Goal: Task Accomplishment & Management: Complete application form

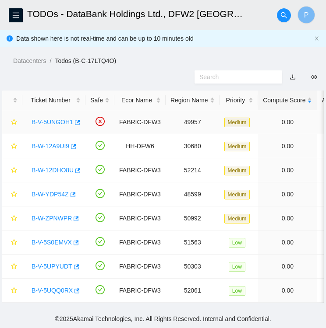
scroll to position [1, 0]
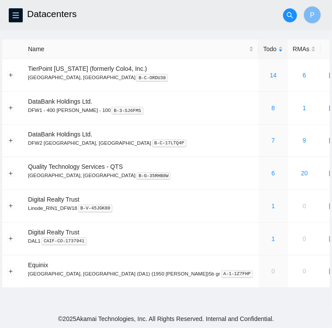
click at [193, 13] on h2 "Datacenters" at bounding box center [137, 14] width 220 height 28
click at [15, 19] on button "button" at bounding box center [16, 15] width 14 height 14
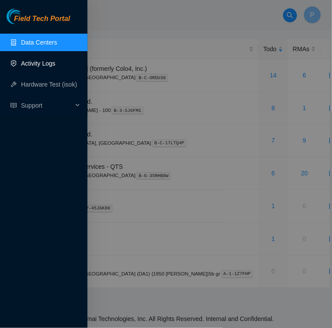
click at [45, 60] on link "Activity Logs" at bounding box center [38, 63] width 35 height 7
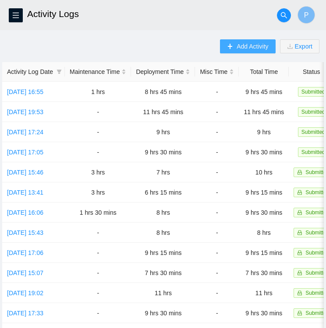
click at [245, 46] on span "Add Activity" at bounding box center [252, 47] width 32 height 10
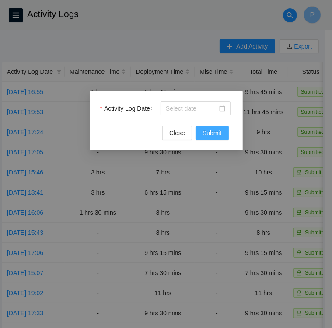
click at [207, 133] on span "Submit" at bounding box center [212, 133] width 19 height 10
click at [205, 108] on input "Activity Log Date" at bounding box center [192, 109] width 52 height 10
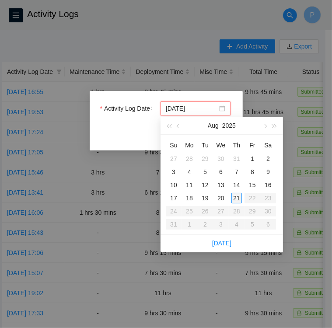
type input "2025-08-21"
click at [236, 197] on div "21" at bounding box center [237, 198] width 11 height 11
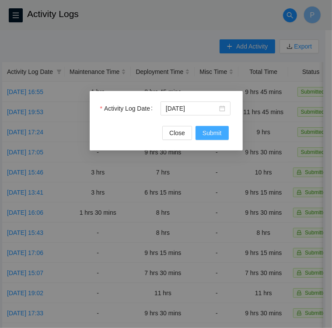
click at [214, 134] on span "Submit" at bounding box center [212, 133] width 19 height 10
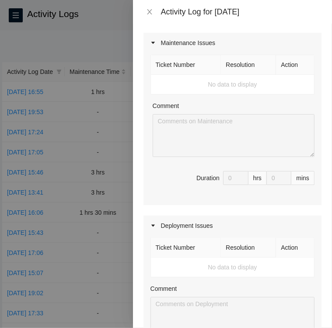
scroll to position [107, 0]
click at [229, 230] on div "Deployment Issues" at bounding box center [233, 225] width 178 height 20
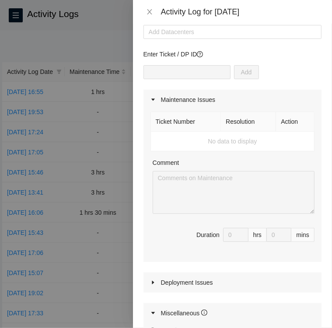
scroll to position [48, 0]
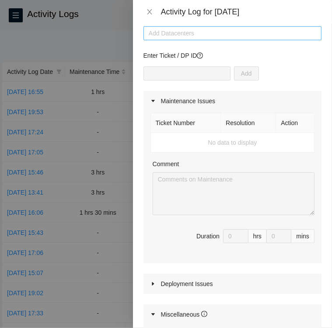
click at [250, 33] on div at bounding box center [233, 33] width 174 height 11
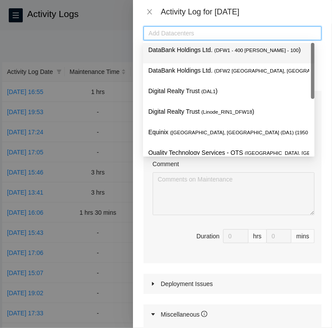
click at [250, 33] on div at bounding box center [233, 33] width 174 height 11
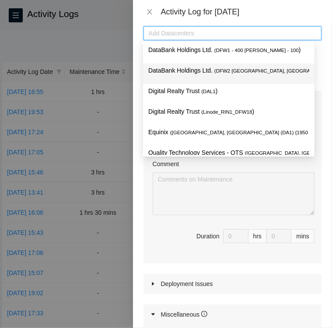
click at [234, 70] on span "( DFW2 Richardson, TX" at bounding box center [276, 70] width 125 height 5
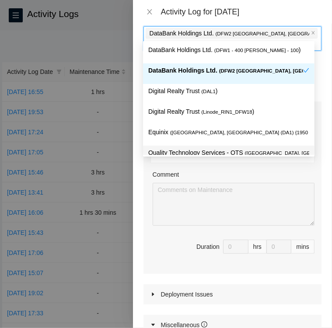
click at [317, 169] on div "Note: This activity log is for informational purposes only. You will not be pai…" at bounding box center [232, 176] width 199 height 305
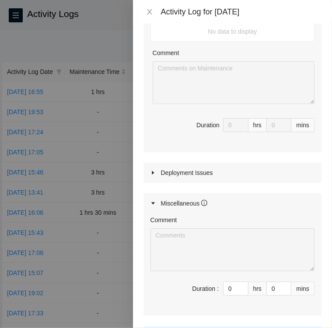
scroll to position [0, 0]
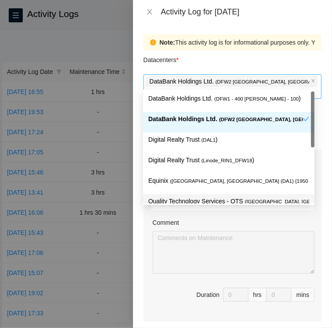
click at [288, 87] on div "DataBank Holdings Ltd. ( DFW2 Richardson, TX )" at bounding box center [233, 86] width 174 height 23
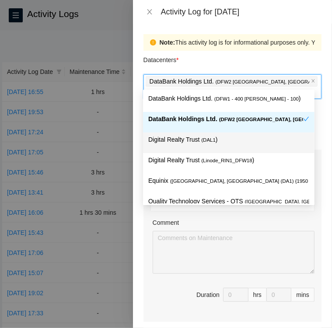
click at [236, 144] on p "Digital Realty Trust ( DAL1 )" at bounding box center [228, 140] width 161 height 10
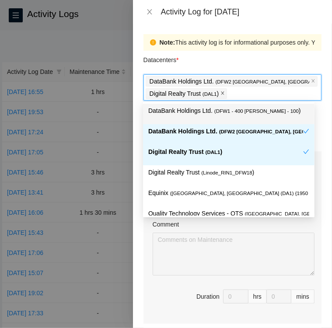
click at [221, 91] on icon "close" at bounding box center [223, 93] width 4 height 4
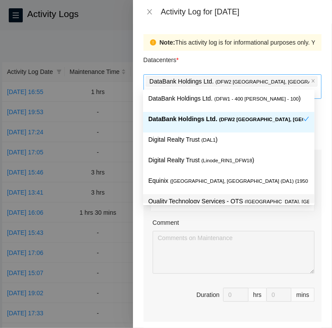
click at [311, 222] on div "Ticket Number Resolution Action No data to display Comment Duration 0 hrs 0 mins" at bounding box center [233, 246] width 178 height 152
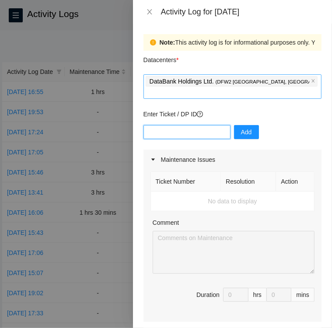
click at [201, 125] on input "text" at bounding box center [187, 132] width 87 height 14
paste input "DP77376"
type input "DP77376"
click at [301, 150] on div "Maintenance Issues" at bounding box center [233, 160] width 178 height 20
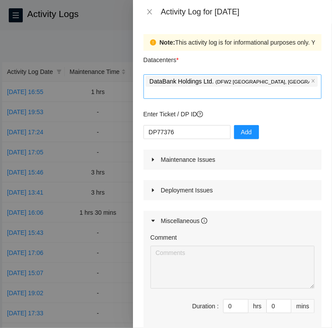
click at [153, 188] on icon "caret-right" at bounding box center [153, 190] width 5 height 5
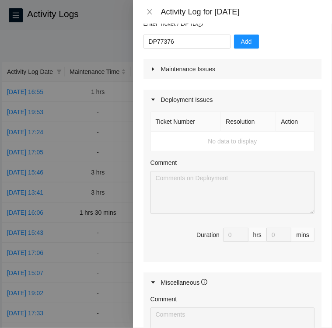
scroll to position [91, 0]
click at [238, 115] on th "Resolution" at bounding box center [248, 122] width 55 height 20
click at [291, 112] on th "Action" at bounding box center [295, 122] width 39 height 20
click at [172, 112] on th "Ticket Number" at bounding box center [186, 122] width 70 height 20
click at [243, 112] on th "Resolution" at bounding box center [248, 122] width 55 height 20
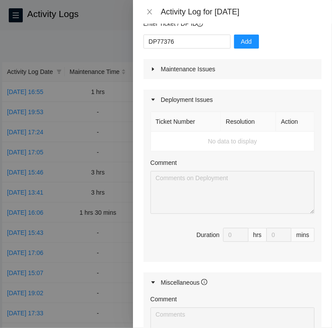
click at [295, 113] on th "Action" at bounding box center [295, 122] width 39 height 20
click at [152, 67] on icon "caret-right" at bounding box center [153, 69] width 5 height 5
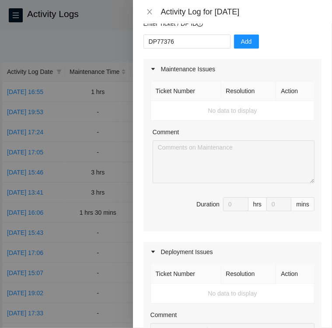
click at [152, 67] on icon "caret-right" at bounding box center [153, 69] width 5 height 5
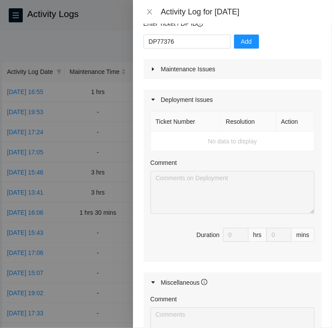
click at [169, 113] on th "Ticket Number" at bounding box center [186, 122] width 70 height 20
click at [173, 132] on td "No data to display" at bounding box center [233, 142] width 164 height 20
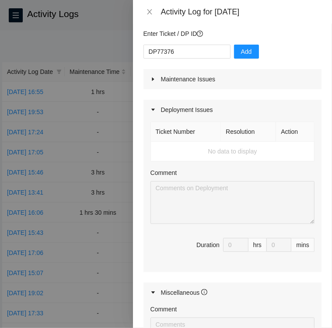
scroll to position [80, 0]
click at [241, 47] on span "Add" at bounding box center [246, 52] width 11 height 10
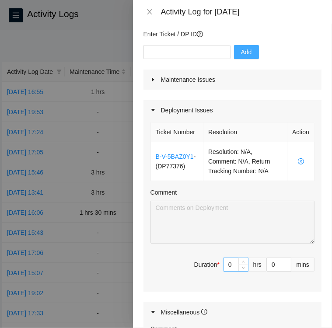
click at [229, 264] on input "0" at bounding box center [236, 264] width 25 height 13
click at [280, 285] on div "Ticket Number Resolution Action B-V-5BAZ0Y1 - ( DP77376 ) Resolution: N/A, Comm…" at bounding box center [233, 206] width 178 height 172
type input "1"
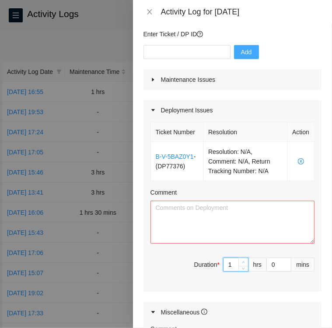
click at [242, 261] on icon "up" at bounding box center [243, 262] width 3 height 3
type input "2"
click at [242, 261] on icon "up" at bounding box center [243, 262] width 3 height 3
type input "3"
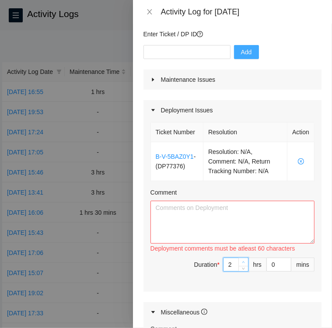
type input "3"
click at [242, 261] on icon "up" at bounding box center [243, 262] width 3 height 3
type input "4"
click at [242, 261] on icon "up" at bounding box center [243, 262] width 3 height 3
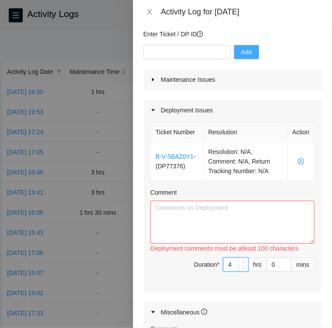
type input "5"
click at [242, 261] on icon "up" at bounding box center [243, 262] width 3 height 3
type input "6"
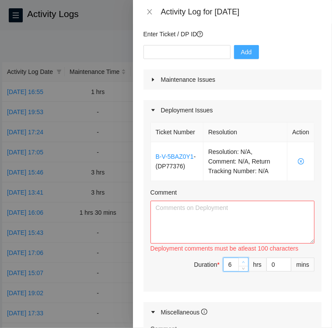
click at [242, 261] on icon "up" at bounding box center [243, 262] width 3 height 3
type input "7"
click at [242, 261] on icon "up" at bounding box center [243, 262] width 3 height 3
type input "8"
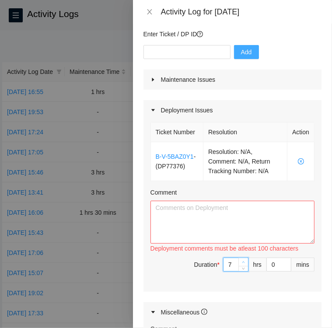
type input "8"
click at [242, 261] on icon "up" at bounding box center [243, 262] width 3 height 3
type input "9"
click at [242, 261] on icon "up" at bounding box center [243, 262] width 3 height 3
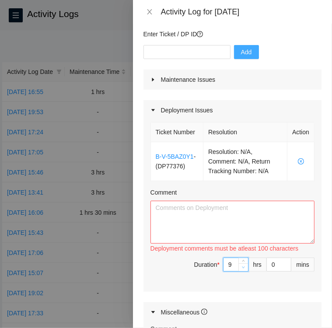
type input "8"
click at [242, 266] on icon "down" at bounding box center [243, 267] width 3 height 3
type input "7"
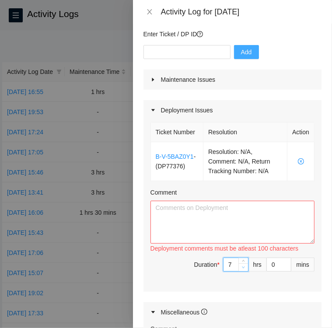
click at [242, 266] on icon "down" at bounding box center [243, 267] width 3 height 3
type input "6"
click at [242, 266] on icon "down" at bounding box center [243, 267] width 3 height 3
type input "5"
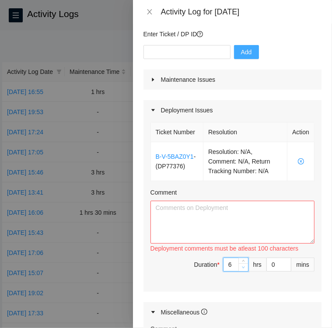
type input "5"
click at [242, 266] on icon "down" at bounding box center [243, 267] width 3 height 3
type input "4"
click at [242, 266] on icon "down" at bounding box center [243, 267] width 3 height 3
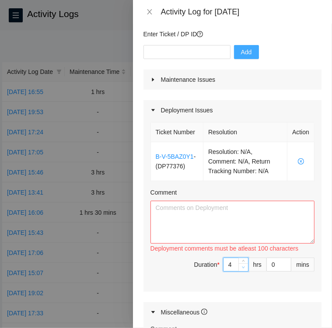
type input "3"
click at [242, 266] on icon "down" at bounding box center [243, 267] width 3 height 3
type input "4"
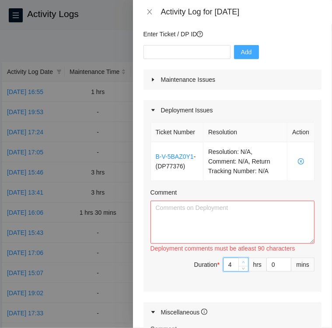
click at [242, 261] on icon "up" at bounding box center [243, 262] width 3 height 3
type input "5"
click at [242, 261] on icon "up" at bounding box center [243, 262] width 3 height 3
type input "6"
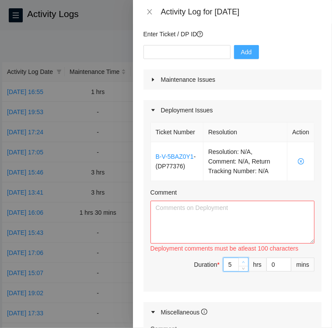
type input "6"
click at [242, 261] on icon "up" at bounding box center [243, 262] width 3 height 3
type input "7"
click at [242, 261] on icon "up" at bounding box center [243, 262] width 3 height 3
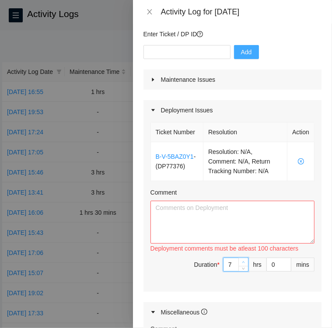
type input "8"
click at [242, 261] on icon "up" at bounding box center [243, 262] width 3 height 3
type input "9"
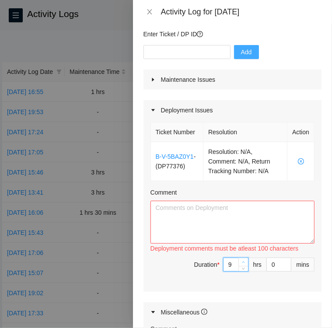
click at [242, 261] on icon "up" at bounding box center [243, 262] width 3 height 3
type input "10"
click at [242, 261] on icon "up" at bounding box center [243, 262] width 3 height 3
type input "9"
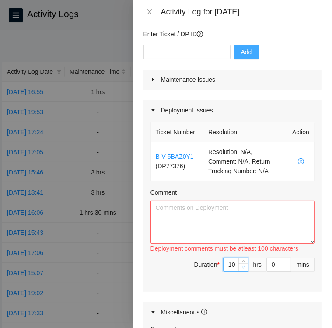
type input "9"
click at [242, 267] on icon "down" at bounding box center [243, 267] width 3 height 3
type input "8"
click at [242, 267] on icon "down" at bounding box center [243, 267] width 3 height 3
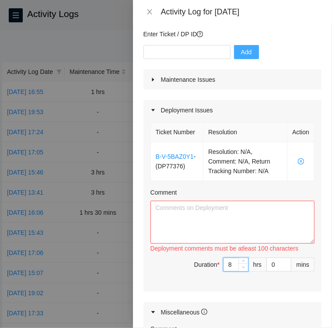
type input "7"
click at [242, 267] on icon "down" at bounding box center [243, 267] width 3 height 3
click at [222, 205] on textarea "Comment" at bounding box center [233, 222] width 164 height 43
paste textarea "Activity Log 8/21/25 Upon arrival there were seven tickets in the Field Tech Po…"
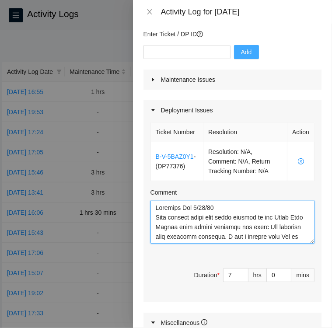
scroll to position [296, 0]
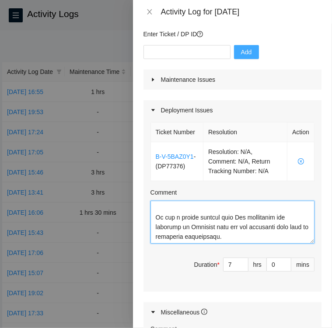
type textarea "Activity Log 8/21/25 Upon arrival there were seven tickets in the Field Tech Po…"
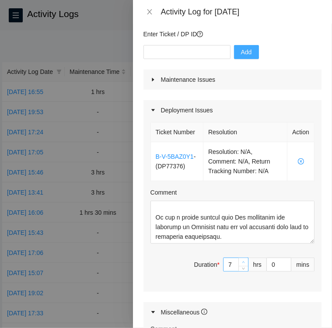
type input "8"
click at [242, 261] on icon "up" at bounding box center [243, 262] width 3 height 3
type input "9"
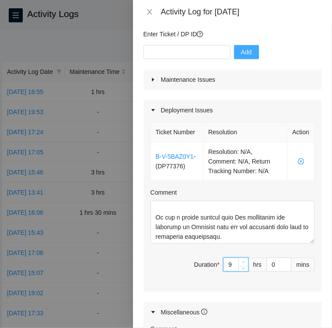
click at [242, 261] on icon "up" at bounding box center [243, 262] width 3 height 3
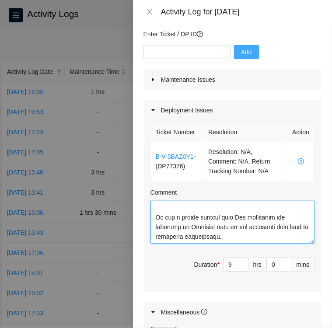
click at [230, 231] on textarea "Comment" at bounding box center [233, 222] width 164 height 43
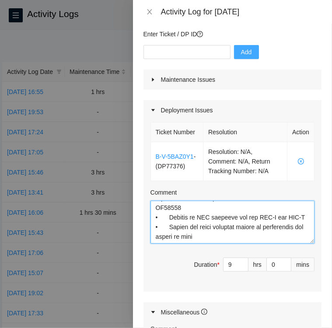
scroll to position [116, 0]
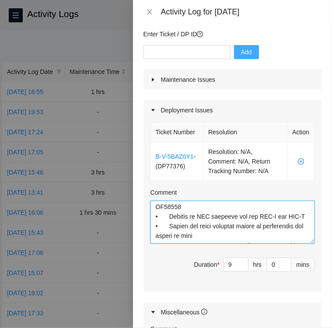
type textarea "Activity Log 8/21/25 Upon arrival there were seven tickets in the Field Tech Po…"
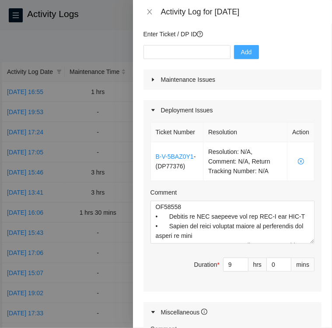
click at [276, 73] on div "Maintenance Issues" at bounding box center [233, 80] width 178 height 20
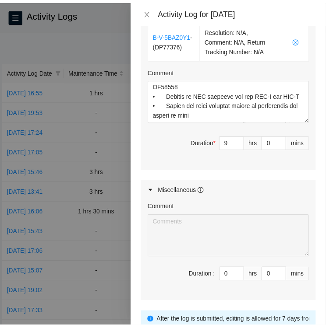
scroll to position [421, 0]
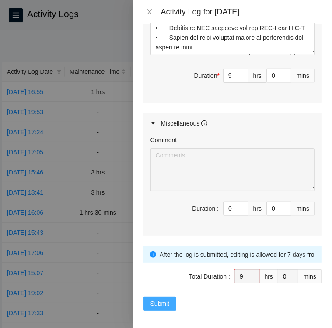
click at [158, 303] on span "Submit" at bounding box center [160, 304] width 19 height 10
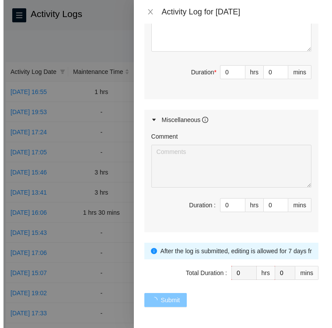
scroll to position [0, 0]
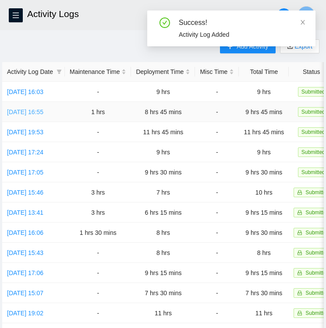
click at [38, 113] on link "Wed, 20 Aug 2025 16:55" at bounding box center [25, 112] width 36 height 7
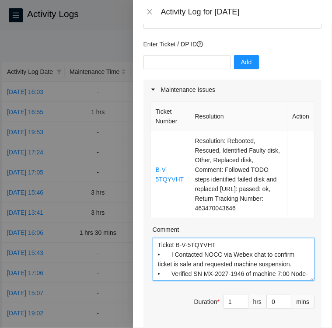
click at [218, 238] on textarea "Ticket B-V-5TQYVHT • I Contacted NOCC via Webex chat to confirm ticket is safe …" at bounding box center [234, 259] width 162 height 43
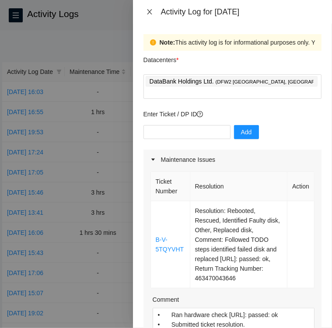
click at [151, 13] on icon "close" at bounding box center [149, 11] width 7 height 7
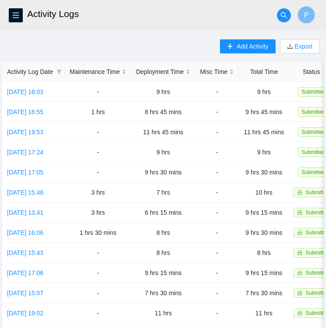
click at [114, 19] on h2 "Activity Logs" at bounding box center [135, 14] width 216 height 28
